Goal: Task Accomplishment & Management: Complete application form

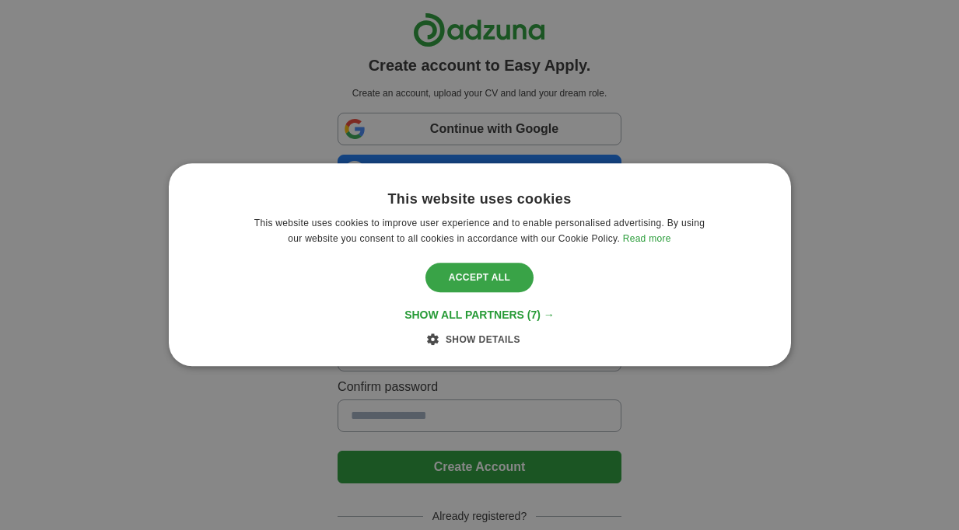
click at [469, 281] on div "Accept all" at bounding box center [479, 278] width 109 height 30
